Goal: Information Seeking & Learning: Learn about a topic

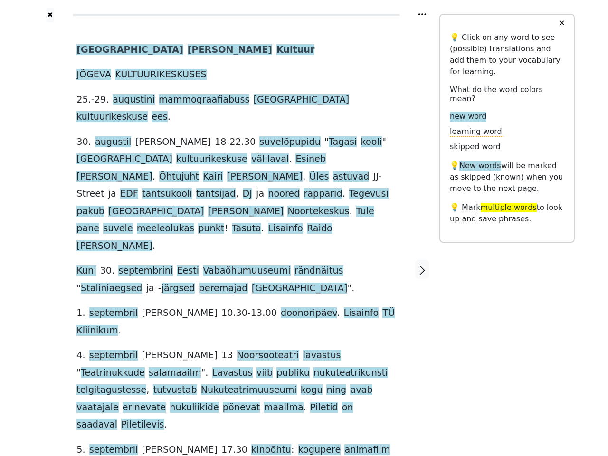
click at [304, 228] on div "Jõgeva Valla Kultuur JÕGEVA KULTUURIKESKUSES [DATE] -[DATE] mammograafiabuss Jõ…" at bounding box center [235, 258] width 319 height 434
click at [422, 14] on icon at bounding box center [422, 14] width 8 height 2
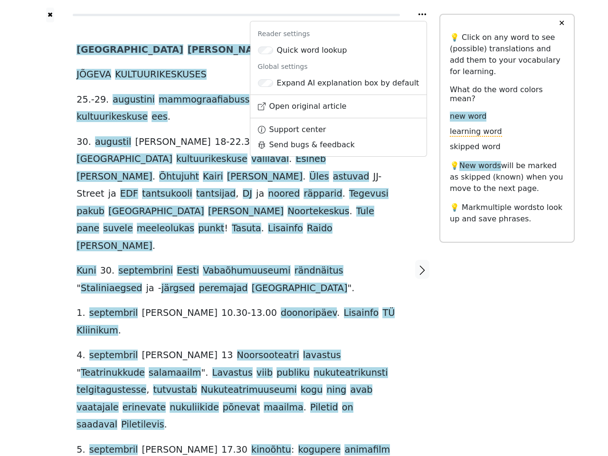
click at [50, 222] on div at bounding box center [50, 269] width 34 height 494
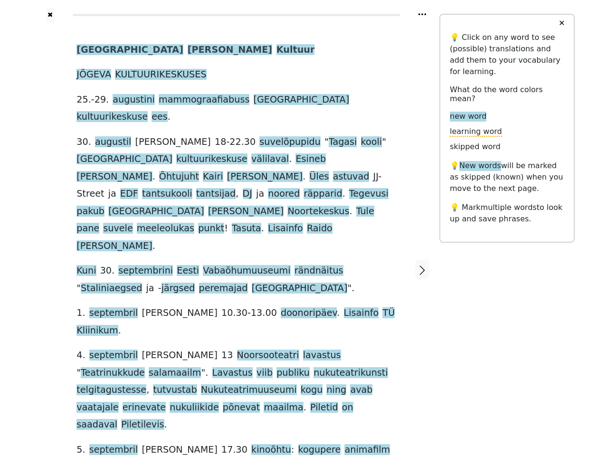
click at [236, 265] on span "Vabaõhumuuseumi" at bounding box center [246, 271] width 87 height 12
click at [91, 50] on span "[GEOGRAPHIC_DATA]" at bounding box center [129, 50] width 107 height 12
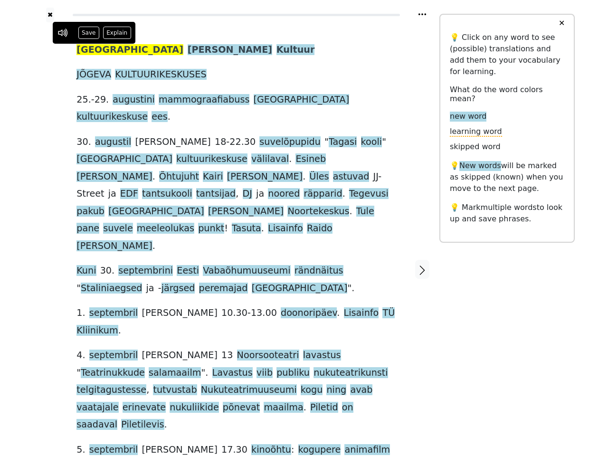
click at [187, 50] on span "[PERSON_NAME]" at bounding box center [229, 50] width 84 height 12
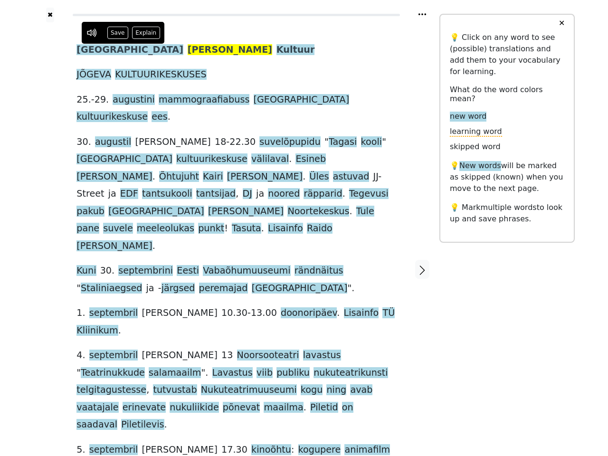
click at [276, 50] on span "Kultuur" at bounding box center [295, 50] width 38 height 12
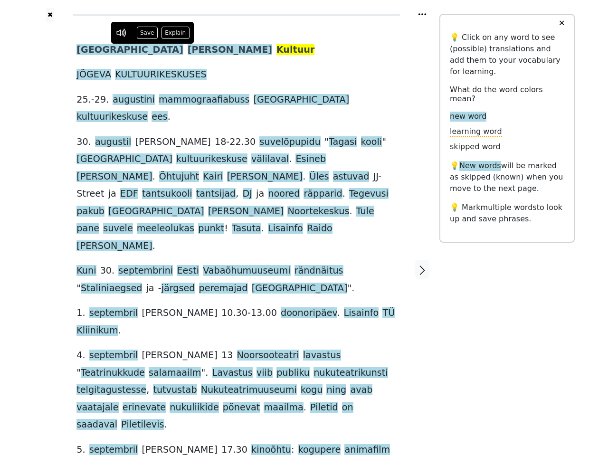
click at [92, 75] on span "JÕGEVA" at bounding box center [93, 75] width 35 height 12
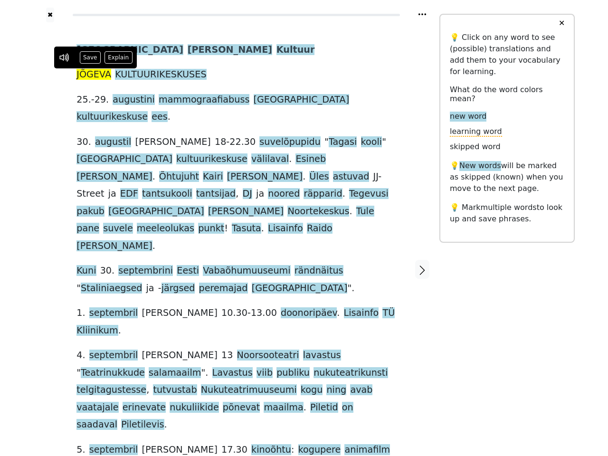
click at [152, 75] on span "KULTUURIKESKUSES" at bounding box center [160, 75] width 91 height 12
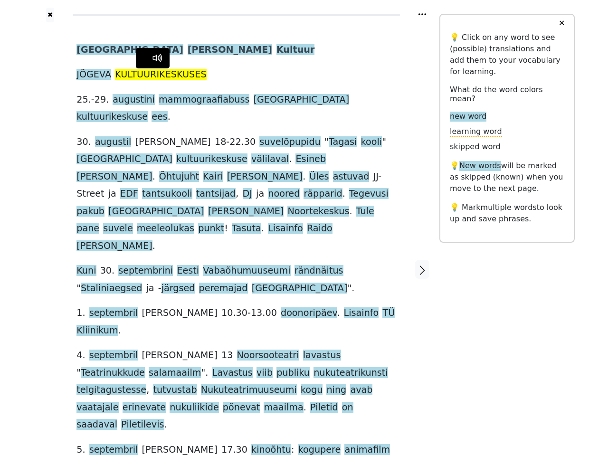
click at [81, 100] on span "25" at bounding box center [81, 100] width 11 height 12
